Goal: Task Accomplishment & Management: Manage account settings

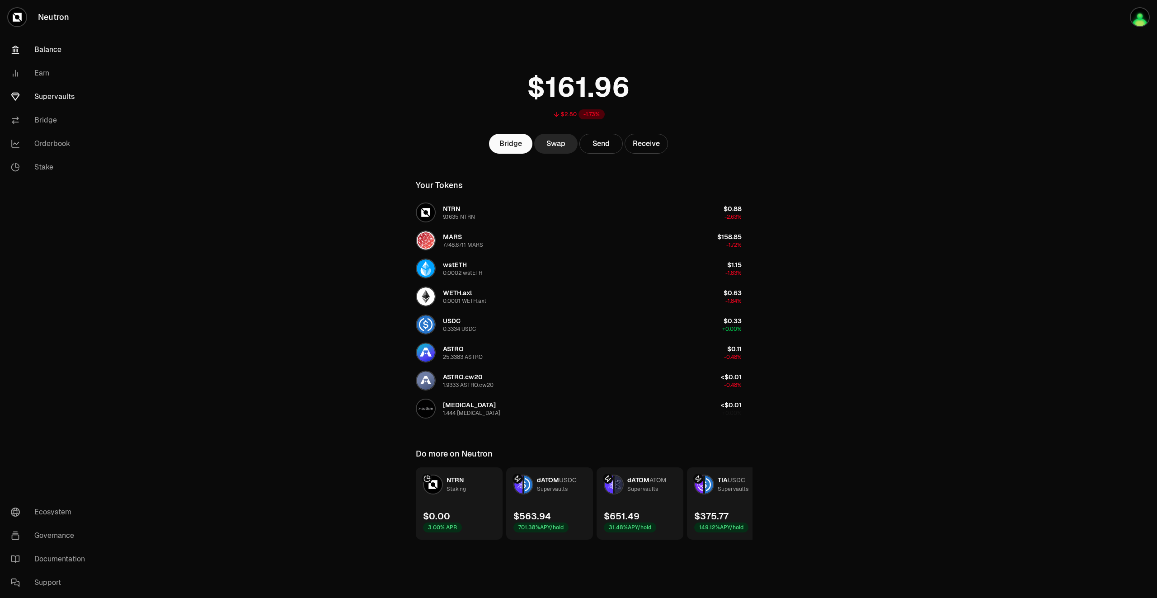
click at [61, 96] on link "Supervaults" at bounding box center [51, 97] width 94 height 24
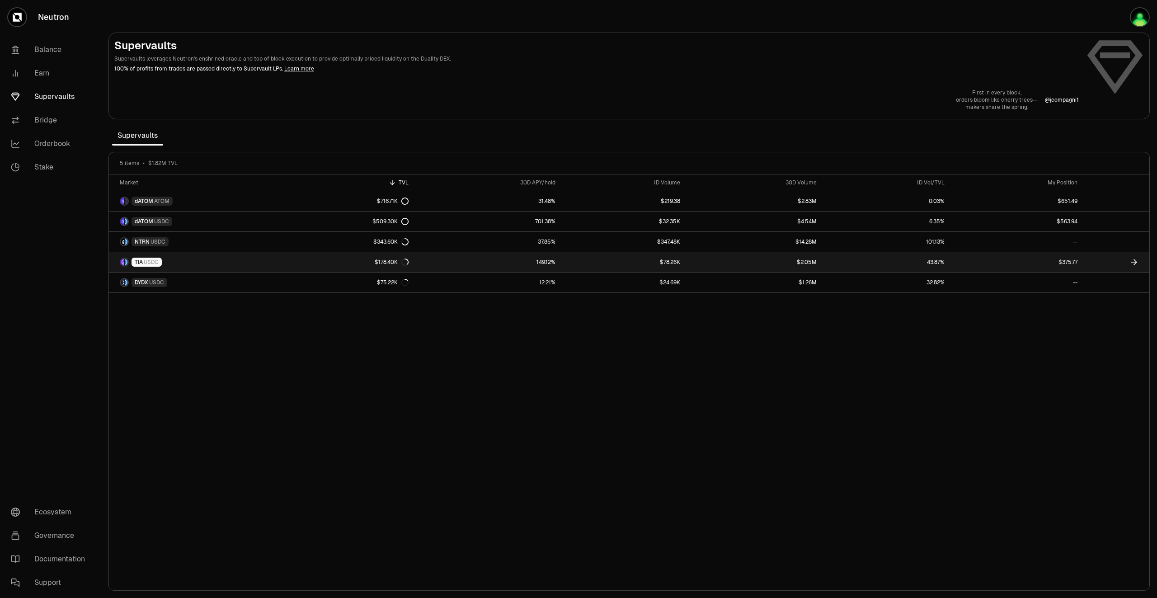
click at [1138, 264] on icon at bounding box center [1134, 262] width 9 height 9
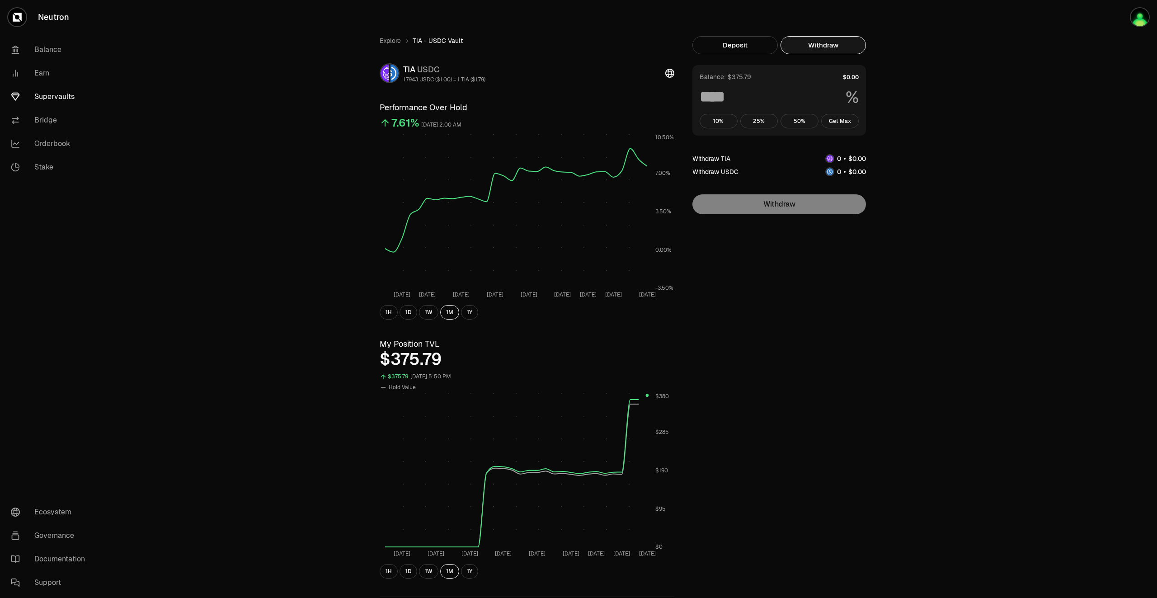
click at [813, 42] on button "Withdraw" at bounding box center [823, 45] width 85 height 18
click at [849, 123] on button "Get Max" at bounding box center [841, 121] width 38 height 14
type input "***"
click at [407, 577] on button "1D" at bounding box center [409, 571] width 18 height 14
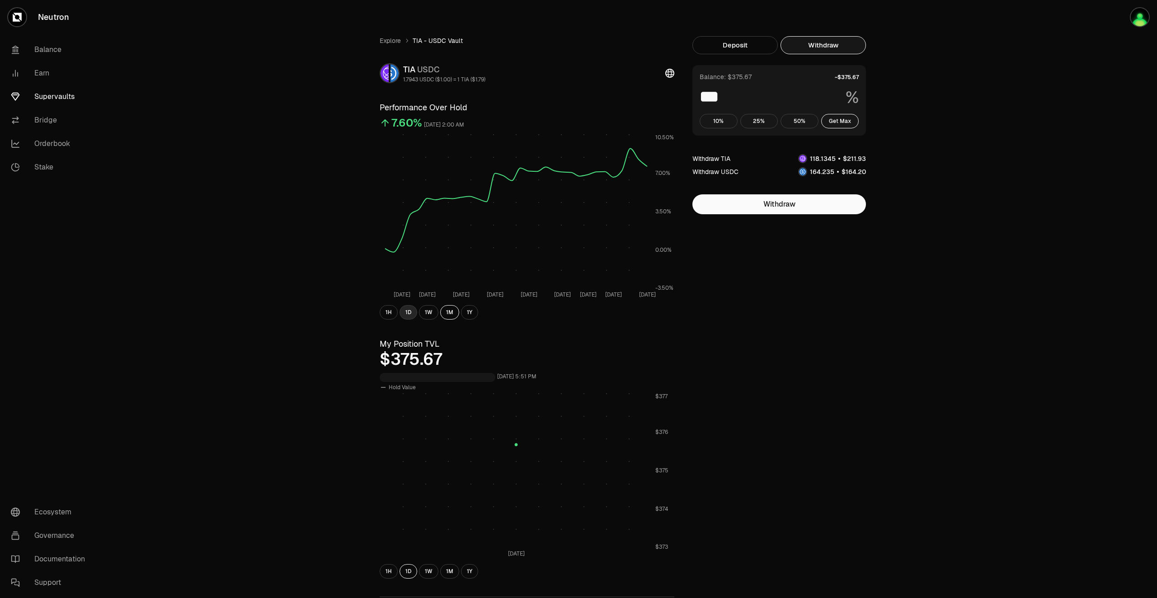
click at [410, 310] on button "1D" at bounding box center [409, 312] width 18 height 14
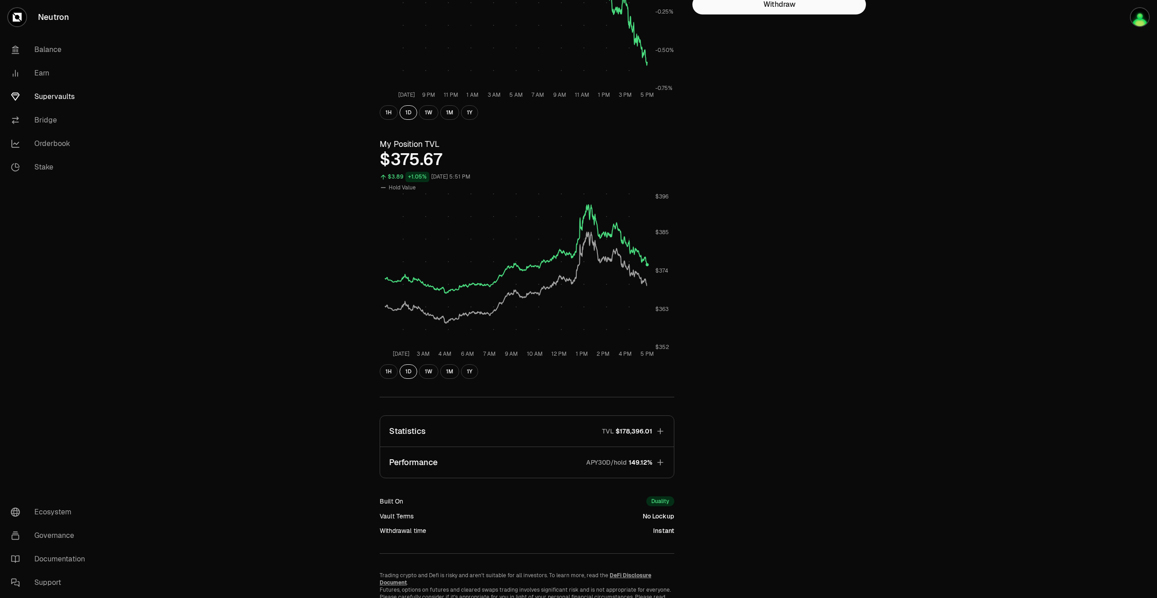
scroll to position [239, 0]
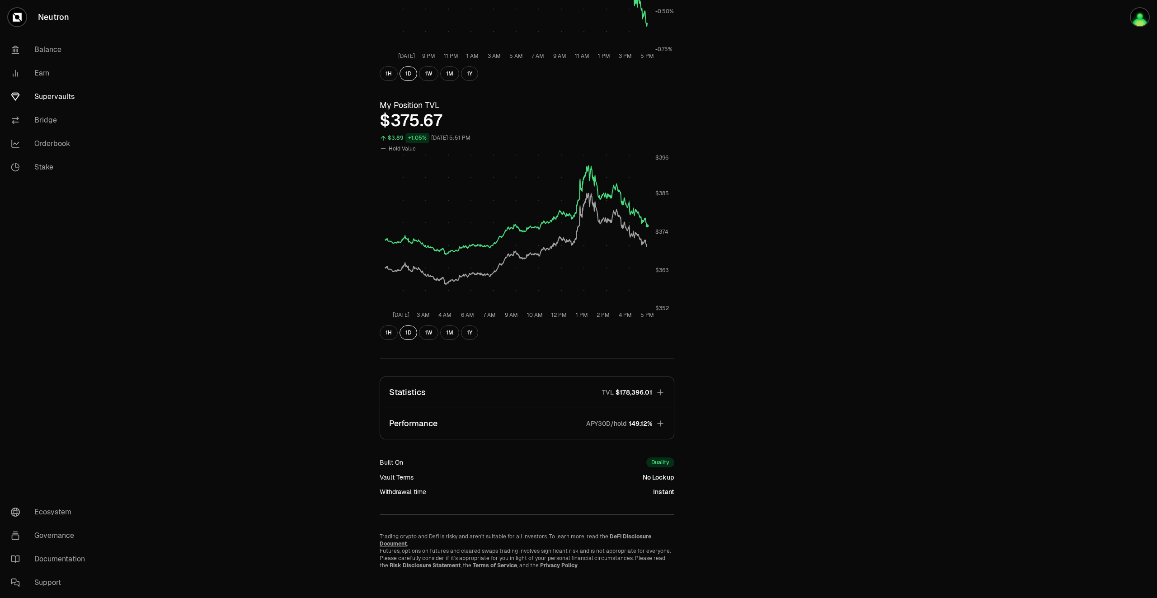
click at [663, 424] on icon "button" at bounding box center [660, 423] width 9 height 9
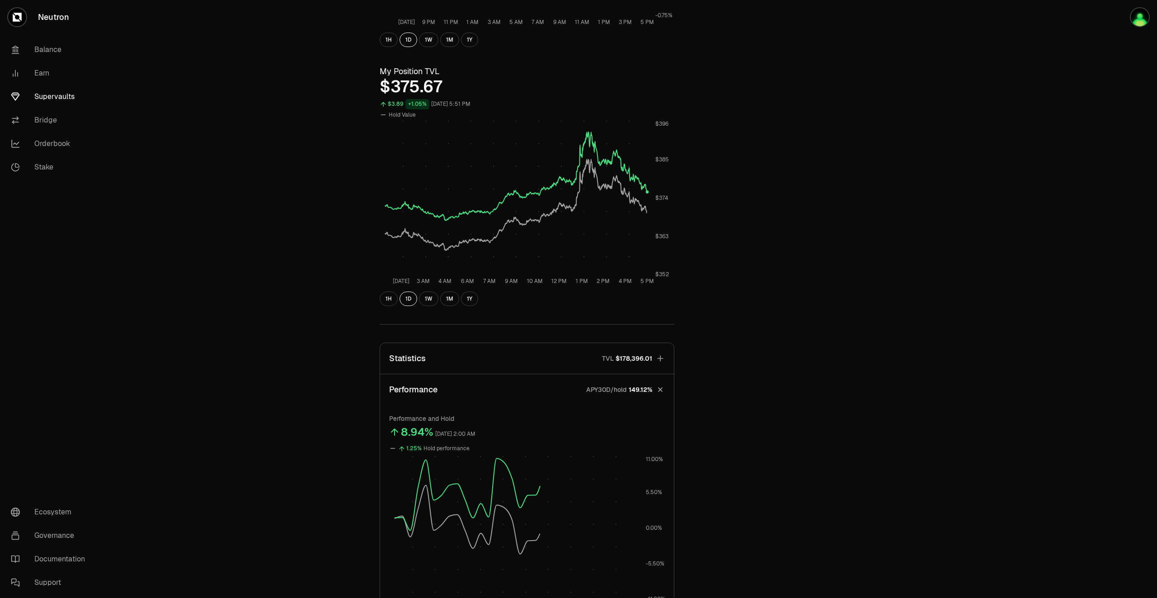
scroll to position [502, 0]
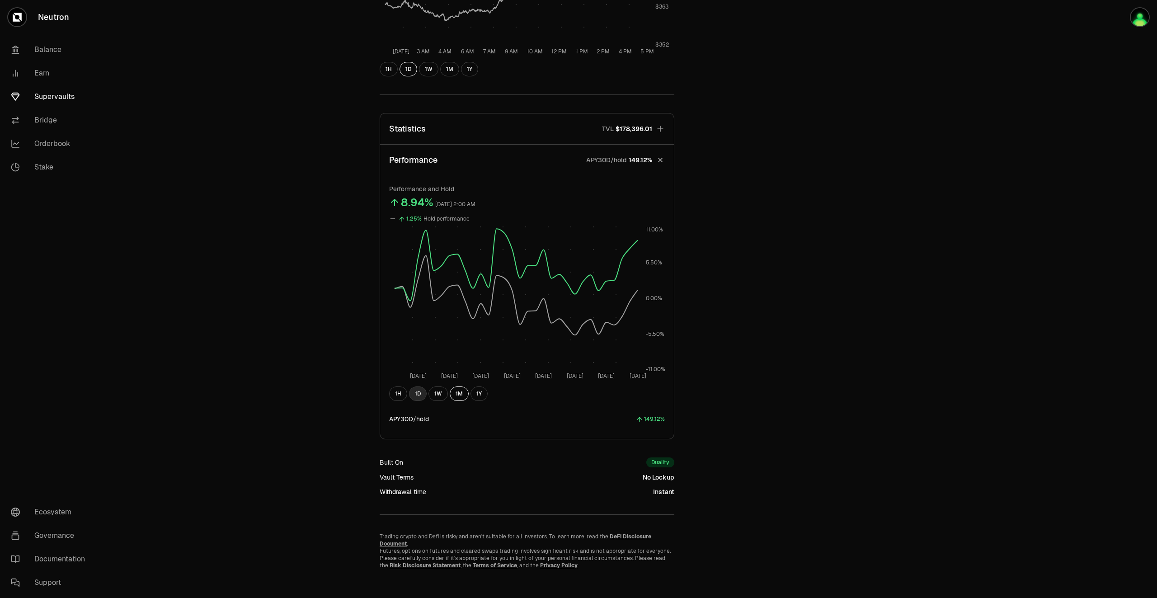
click at [420, 396] on button "1D" at bounding box center [418, 394] width 18 height 14
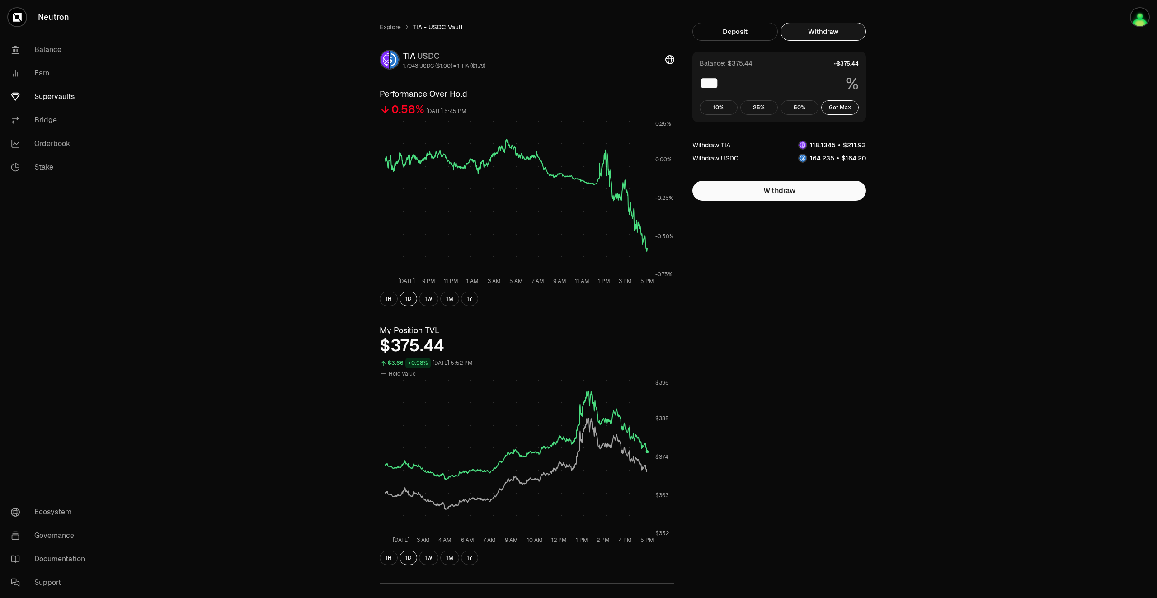
scroll to position [0, 0]
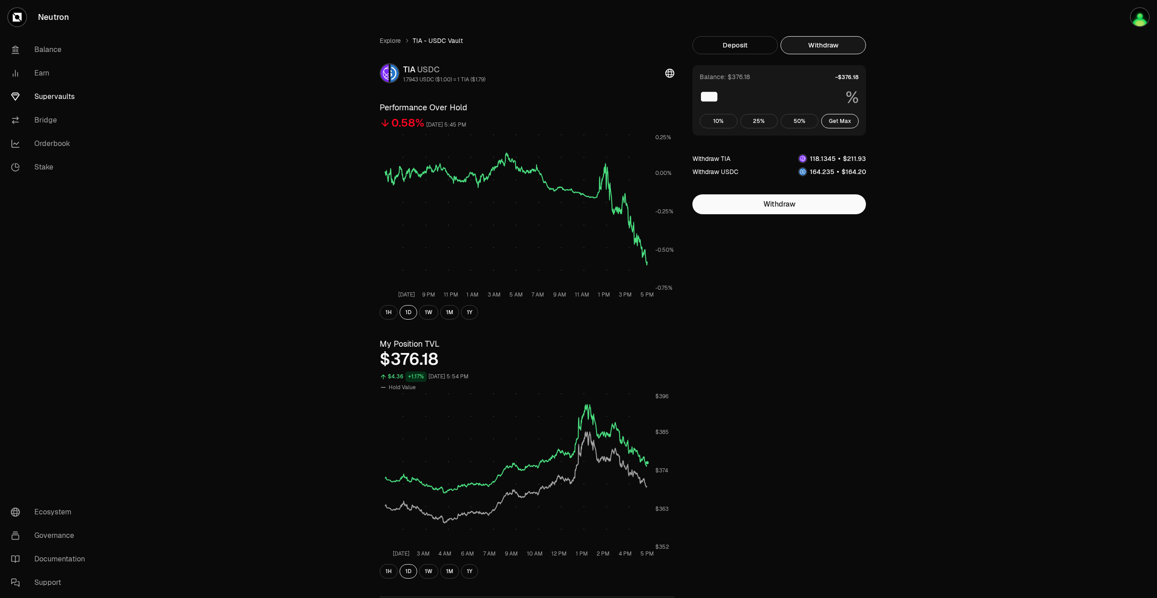
click at [43, 94] on link "Supervaults" at bounding box center [51, 97] width 94 height 24
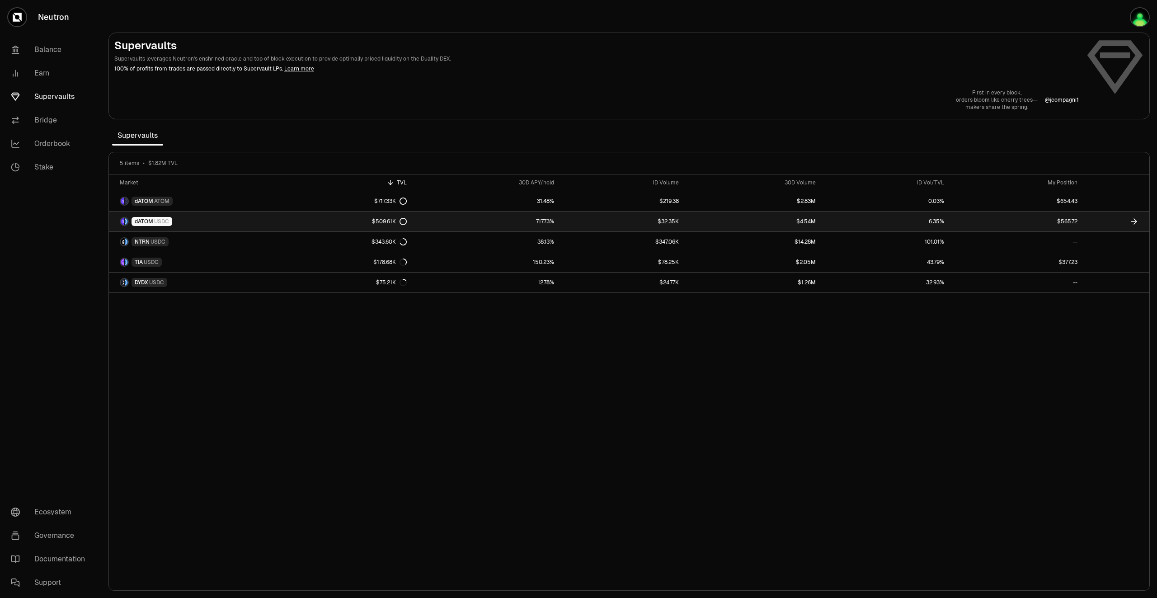
click at [1135, 223] on icon at bounding box center [1134, 221] width 9 height 9
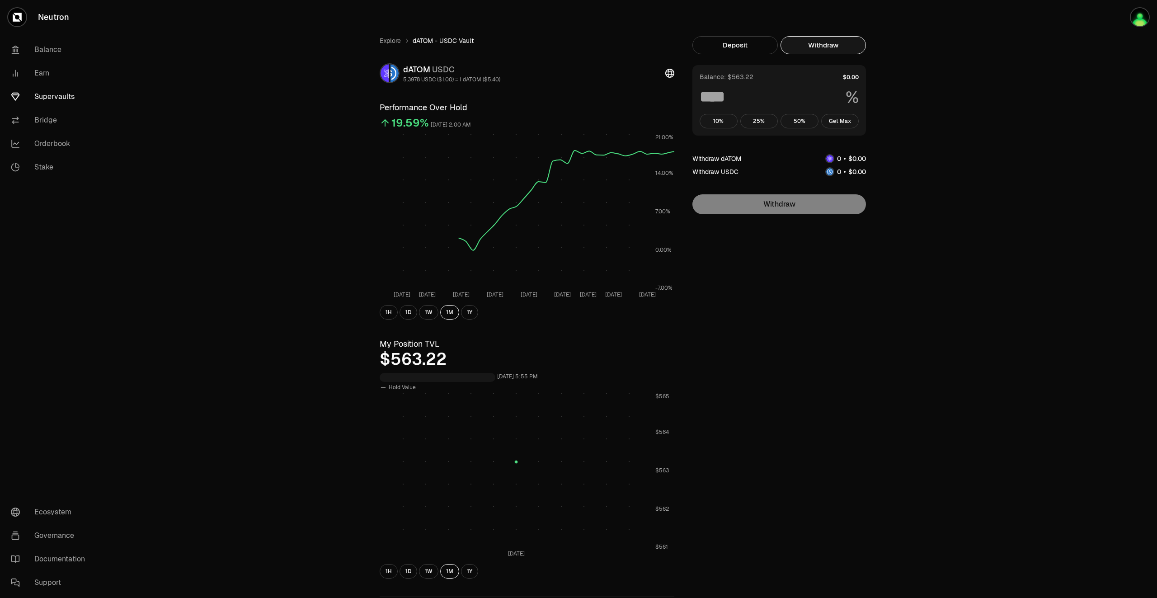
click at [815, 46] on button "Withdraw" at bounding box center [823, 45] width 85 height 18
click at [853, 124] on button "Get Max" at bounding box center [841, 121] width 38 height 14
type input "***"
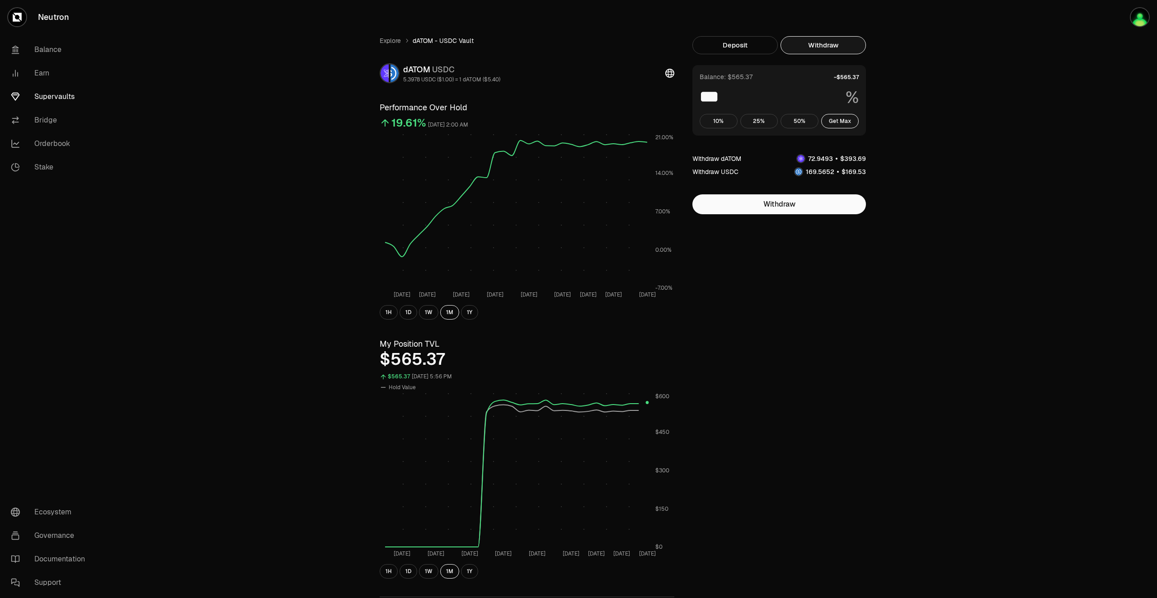
click at [52, 95] on link "Supervaults" at bounding box center [51, 97] width 94 height 24
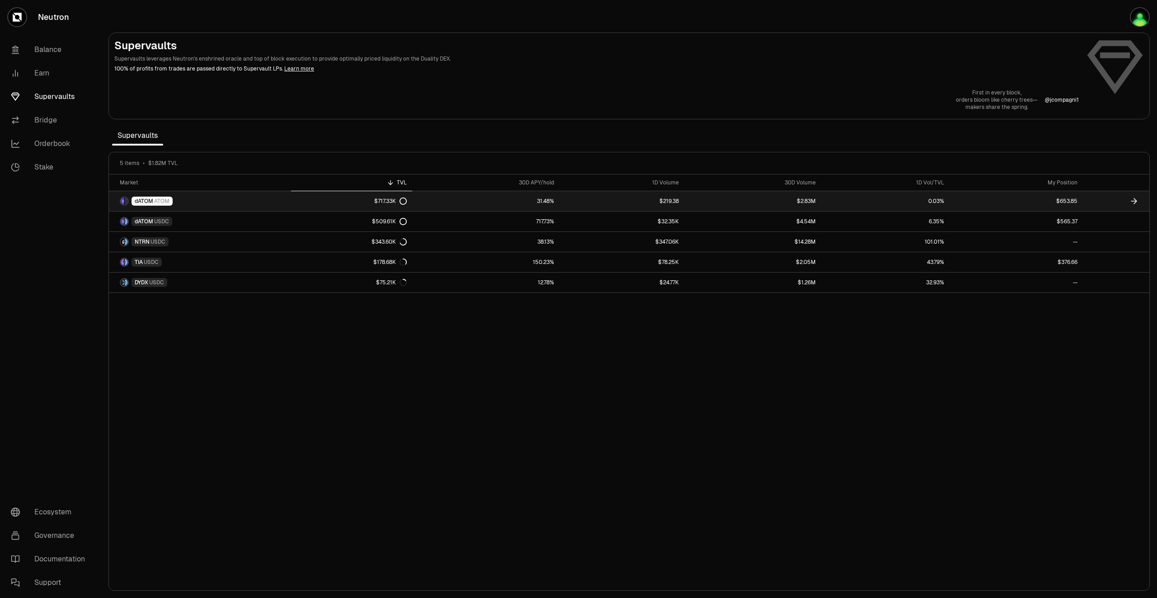
click at [1131, 201] on icon at bounding box center [1134, 201] width 9 height 9
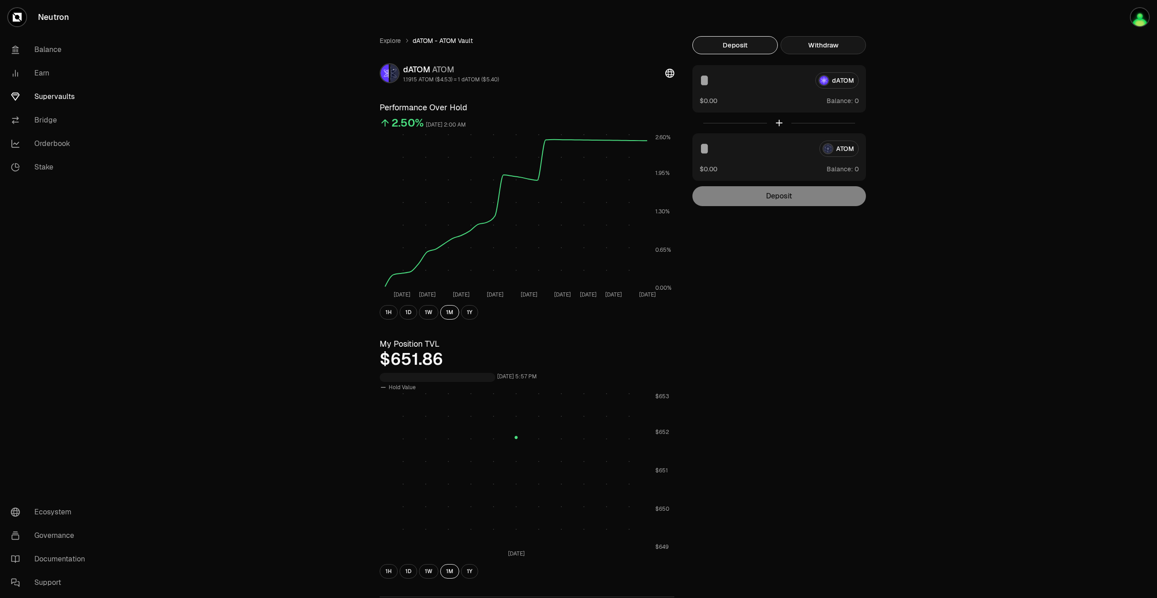
click at [826, 42] on button "Withdraw" at bounding box center [823, 45] width 85 height 18
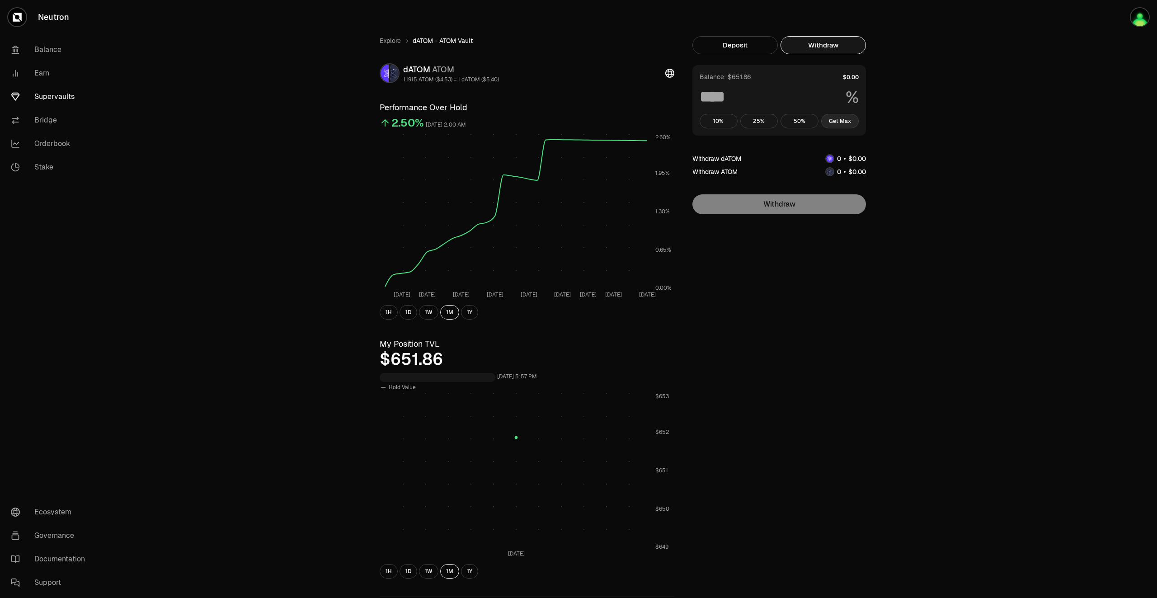
click at [845, 123] on button "Get Max" at bounding box center [841, 121] width 38 height 14
type input "***"
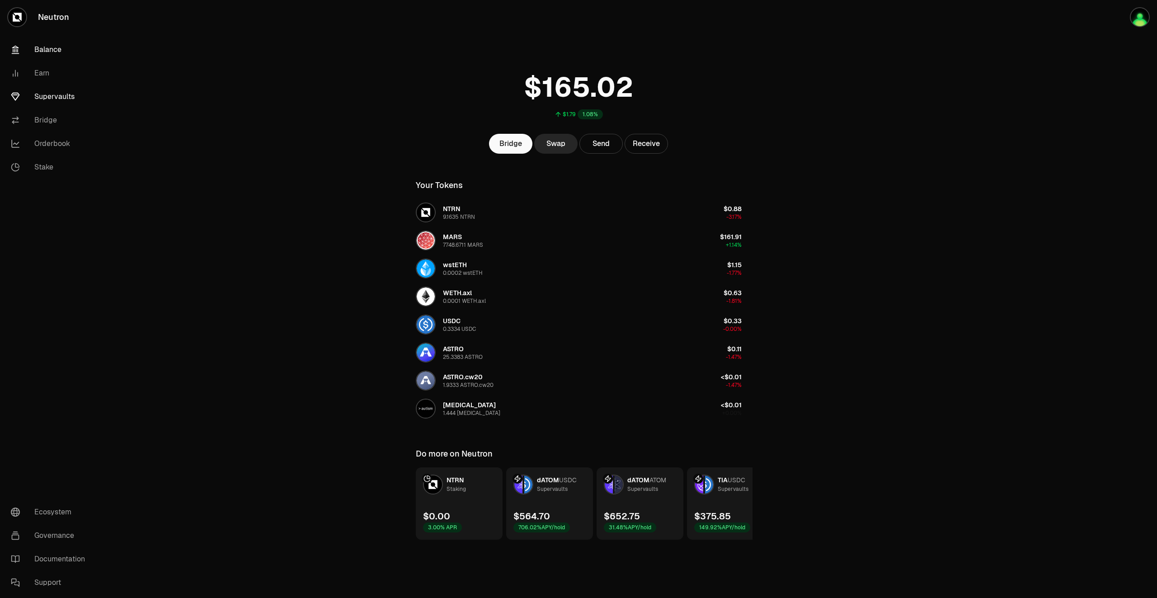
click at [62, 94] on link "Supervaults" at bounding box center [51, 97] width 94 height 24
